Goal: Transaction & Acquisition: Obtain resource

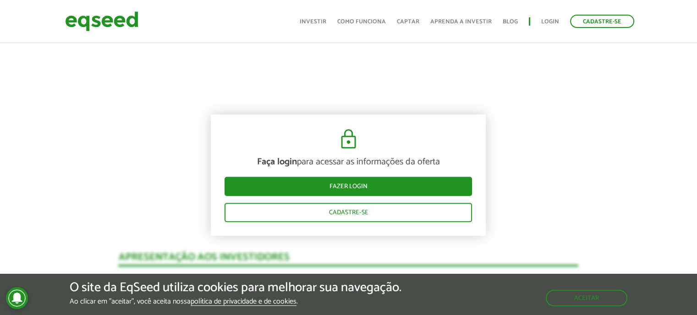
scroll to position [779, 0]
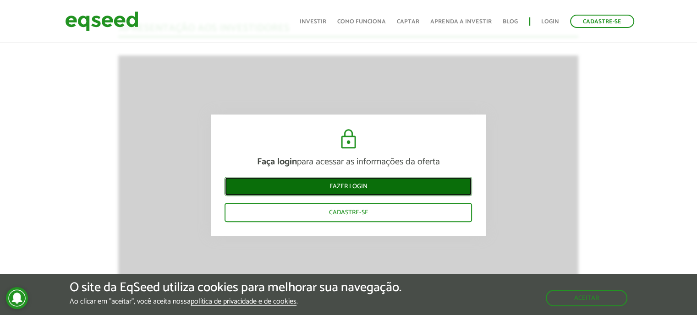
click at [398, 184] on link "Fazer login" at bounding box center [349, 186] width 248 height 19
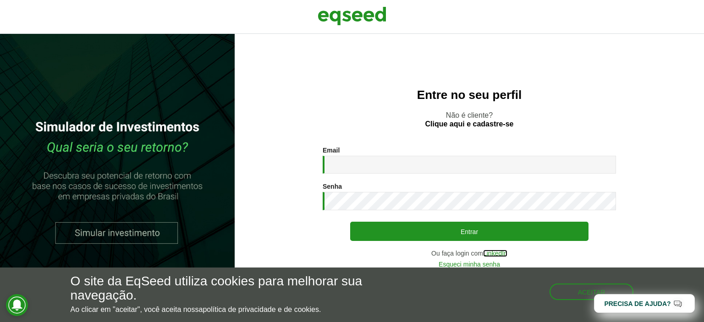
click at [496, 253] on link "LinkedIn" at bounding box center [495, 253] width 24 height 6
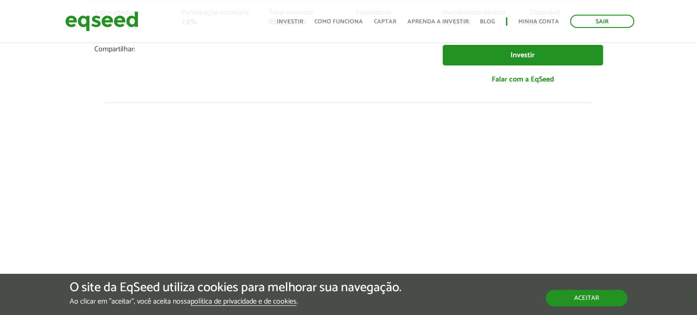
scroll to position [229, 0]
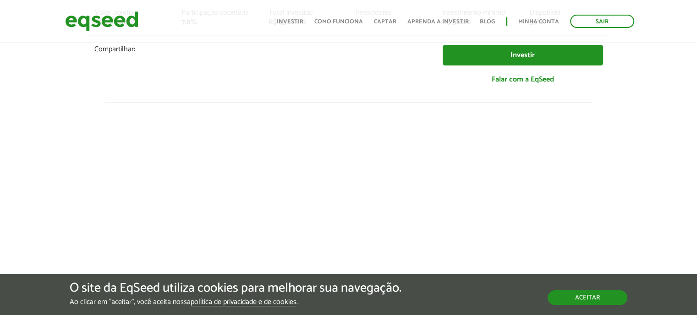
click at [615, 297] on button "Aceitar" at bounding box center [588, 298] width 80 height 15
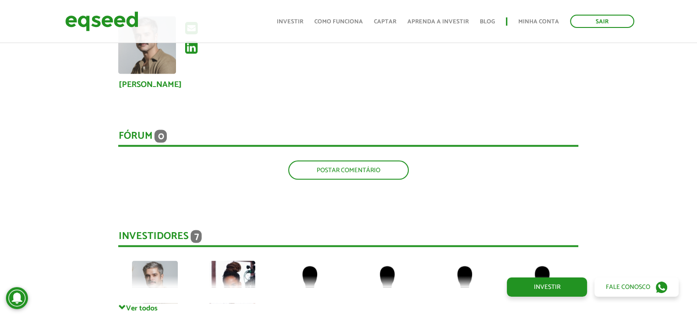
scroll to position [1925, 0]
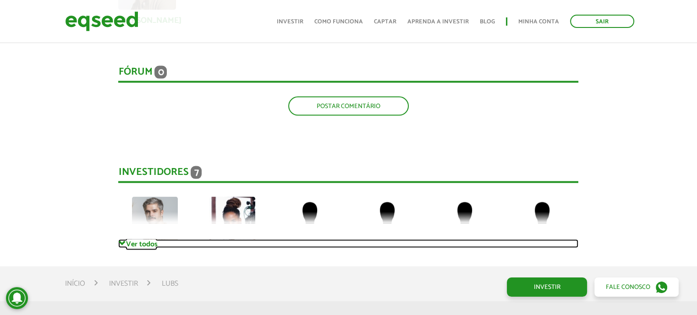
click at [144, 240] on link "Ver todos" at bounding box center [348, 244] width 460 height 9
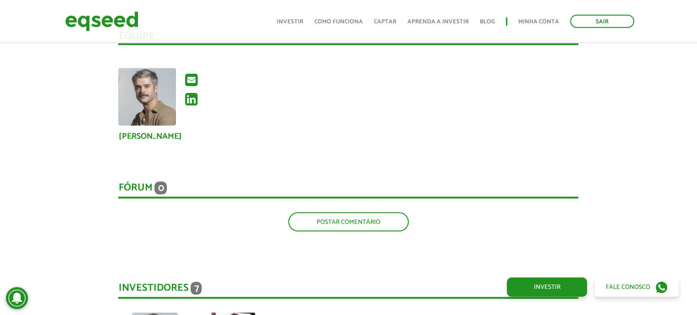
scroll to position [1787, 0]
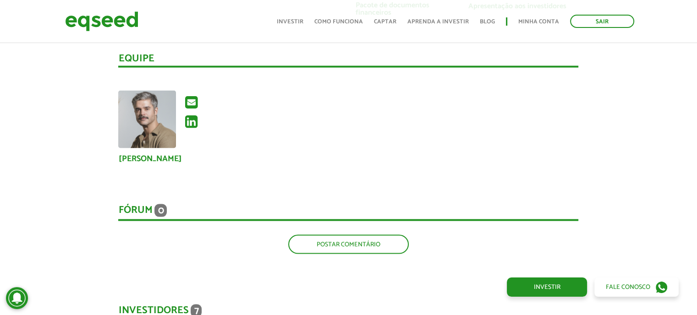
click at [402, 152] on div "Gentil Nascimento" at bounding box center [348, 138] width 474 height 95
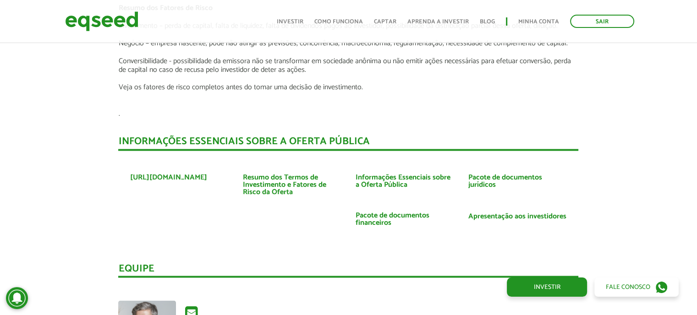
scroll to position [1649, 0]
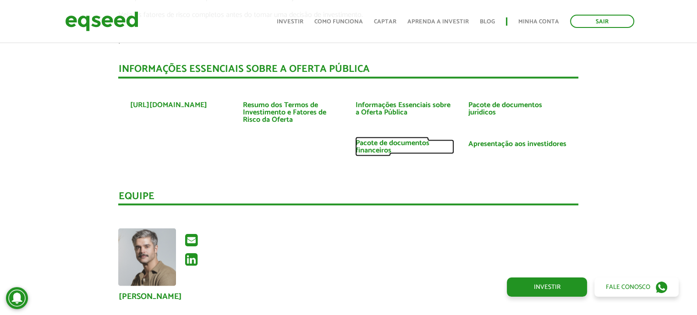
click at [396, 139] on link "Pacote de documentos financeiros" at bounding box center [404, 146] width 99 height 15
